Goal: Task Accomplishment & Management: Manage account settings

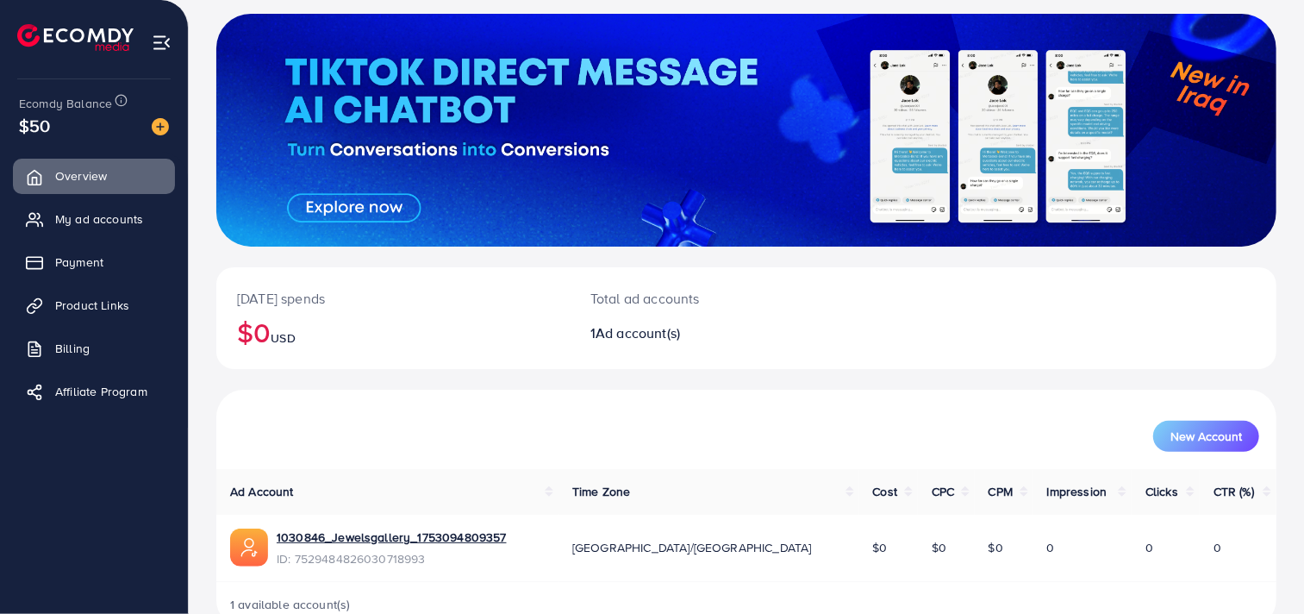
scroll to position [134, 0]
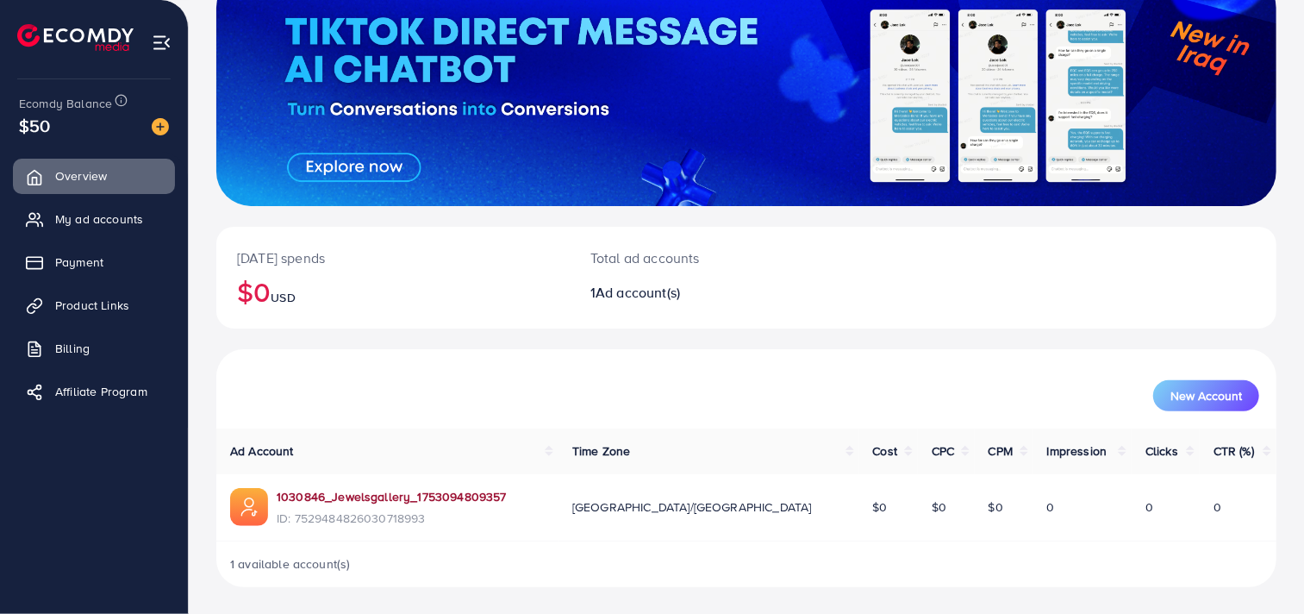
click at [416, 488] on link "1030846_Jewelsgallery_1753094809357" at bounding box center [392, 496] width 230 height 17
click at [99, 211] on span "My ad accounts" at bounding box center [103, 218] width 88 height 17
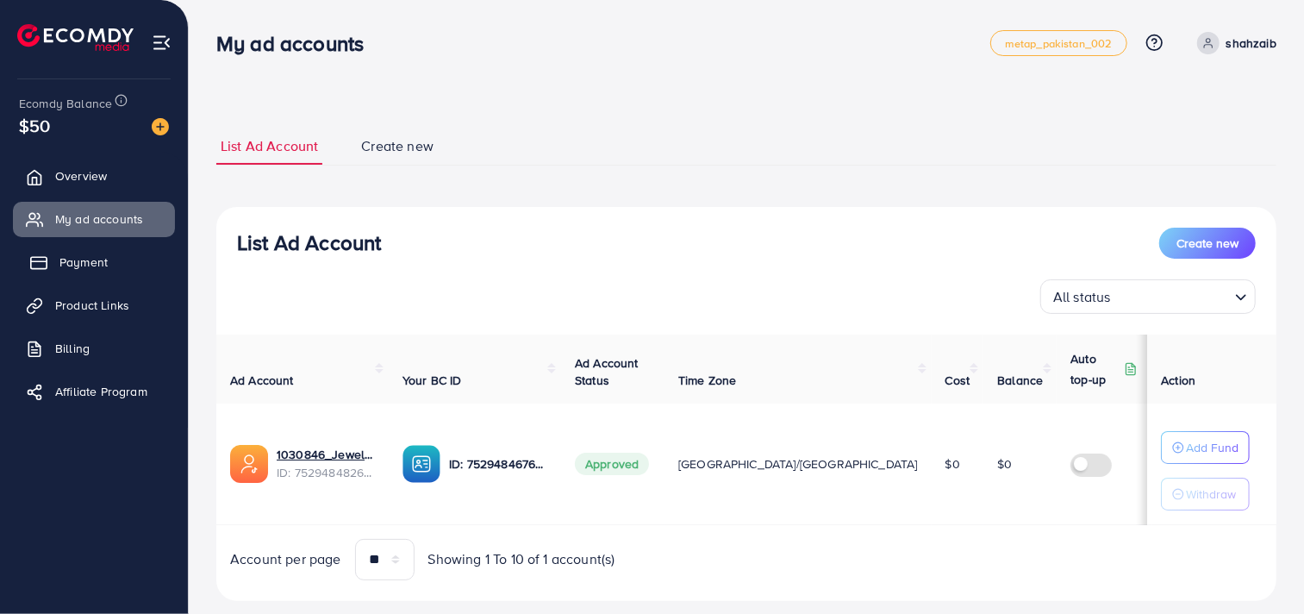
click at [84, 256] on span "Payment" at bounding box center [83, 261] width 48 height 17
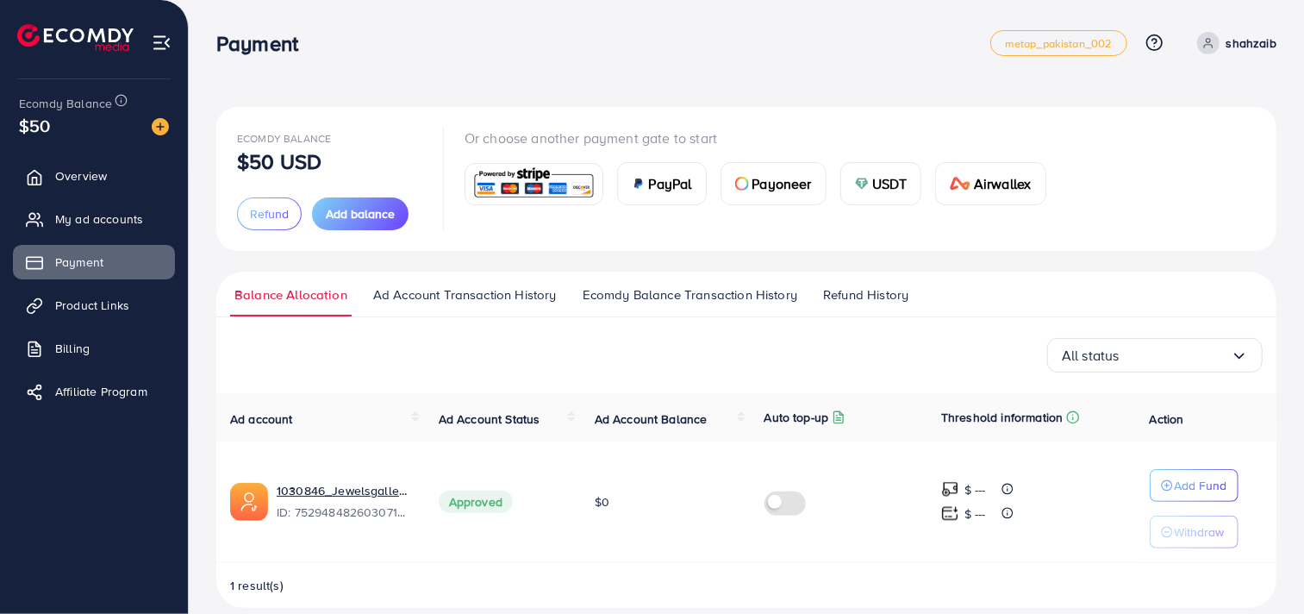
click at [883, 188] on span "USDT" at bounding box center [889, 183] width 35 height 21
